Goal: Obtain resource: Obtain resource

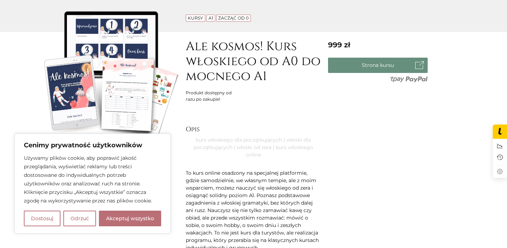
scroll to position [95, 0]
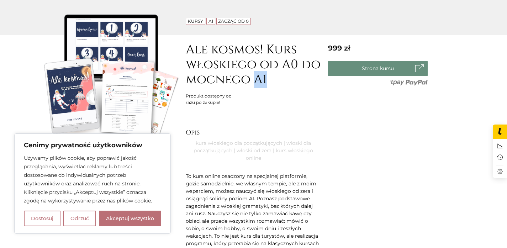
drag, startPoint x: 265, startPoint y: 80, endPoint x: 254, endPoint y: 80, distance: 11.4
click at [254, 80] on h1 "Ale kosmos! Kurs włoskiego od A0 do mocnego A1" at bounding box center [253, 64] width 135 height 45
click at [286, 87] on h1 "Ale kosmos! Kurs włoskiego od A0 do mocnego A1" at bounding box center [253, 64] width 135 height 45
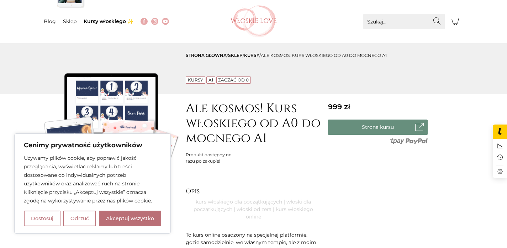
scroll to position [67, 0]
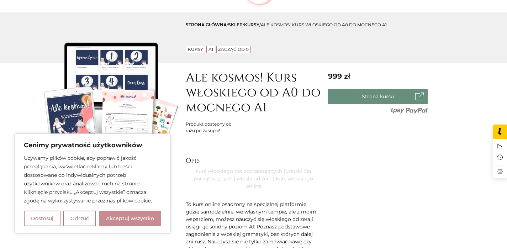
click at [147, 218] on button "Akceptuj wszystko" at bounding box center [130, 219] width 62 height 16
checkbox input "true"
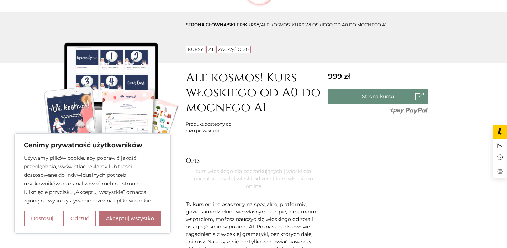
checkbox input "true"
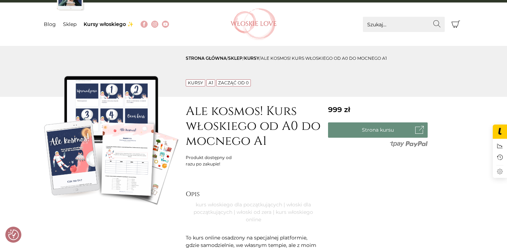
scroll to position [0, 0]
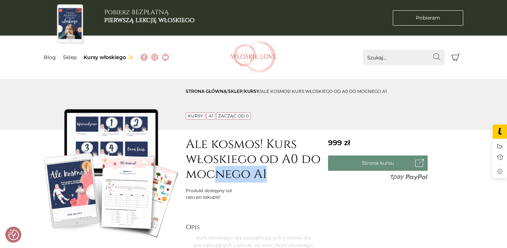
drag, startPoint x: 268, startPoint y: 173, endPoint x: 211, endPoint y: 170, distance: 57.0
click at [211, 170] on h1 "Ale kosmos! Kurs włoskiego od A0 do mocnego A1" at bounding box center [253, 159] width 135 height 45
click at [265, 170] on h1 "Ale kosmos! Kurs włoskiego od A0 do mocnego A1" at bounding box center [253, 159] width 135 height 45
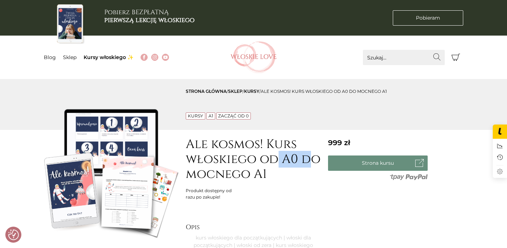
drag, startPoint x: 279, startPoint y: 160, endPoint x: 308, endPoint y: 160, distance: 29.2
click at [308, 160] on h1 "Ale kosmos! Kurs włoskiego od A0 do mocnego A1" at bounding box center [253, 159] width 135 height 45
click at [280, 172] on h1 "Ale kosmos! Kurs włoskiego od A0 do mocnego A1" at bounding box center [253, 159] width 135 height 45
drag, startPoint x: 285, startPoint y: 158, endPoint x: 293, endPoint y: 158, distance: 8.2
click at [293, 158] on h1 "Ale kosmos! Kurs włoskiego od A0 do mocnego A1" at bounding box center [253, 159] width 135 height 45
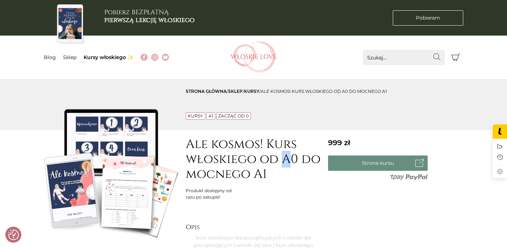
click at [293, 161] on h1 "Ale kosmos! Kurs włoskiego od A0 do mocnego A1" at bounding box center [253, 159] width 135 height 45
drag, startPoint x: 297, startPoint y: 157, endPoint x: 276, endPoint y: 159, distance: 20.7
click at [276, 159] on h1 "Ale kosmos! Kurs włoskiego od A0 do mocnego A1" at bounding box center [253, 159] width 135 height 45
click at [243, 171] on h1 "Ale kosmos! Kurs włoskiego od A0 do mocnego A1" at bounding box center [253, 159] width 135 height 45
